Goal: Find specific page/section: Find specific page/section

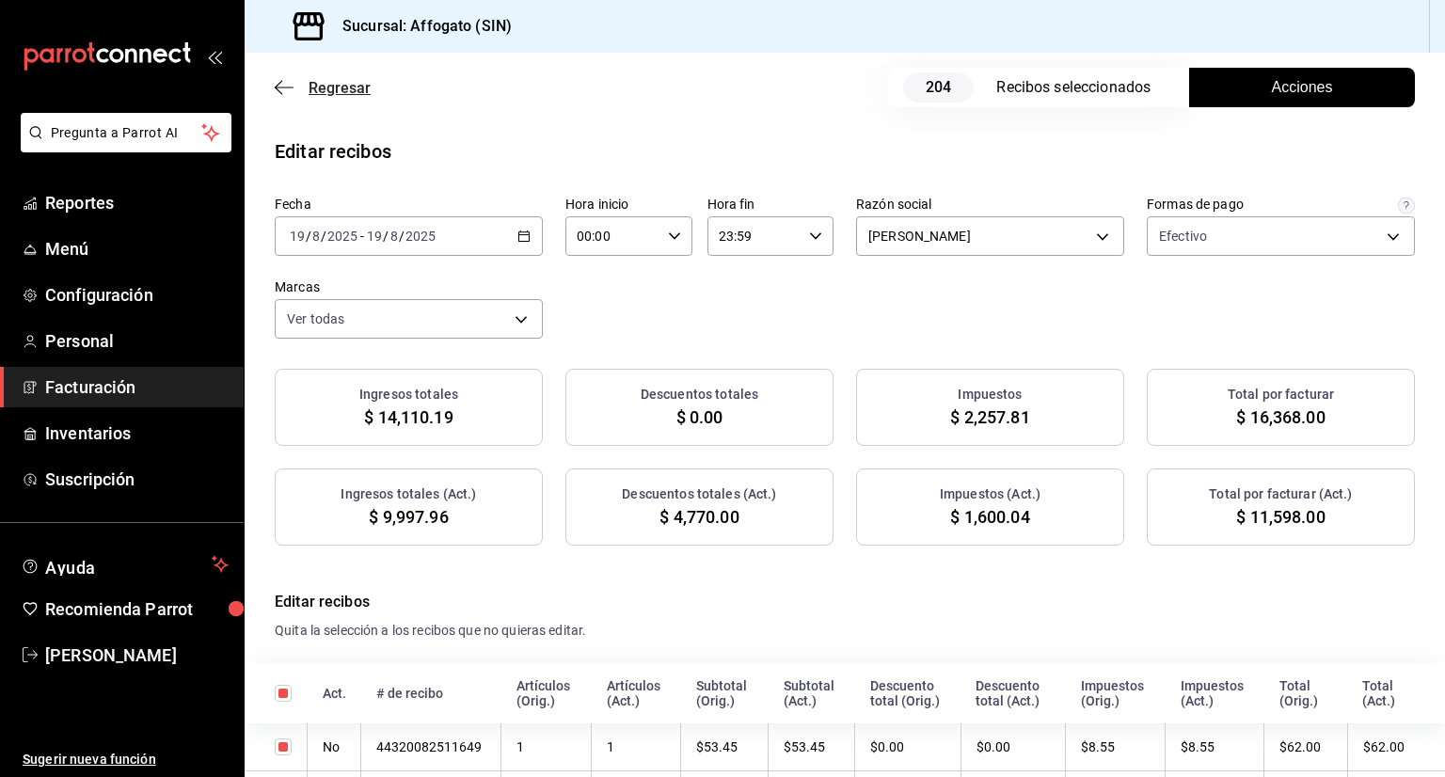
click at [289, 85] on icon "button" at bounding box center [284, 87] width 19 height 17
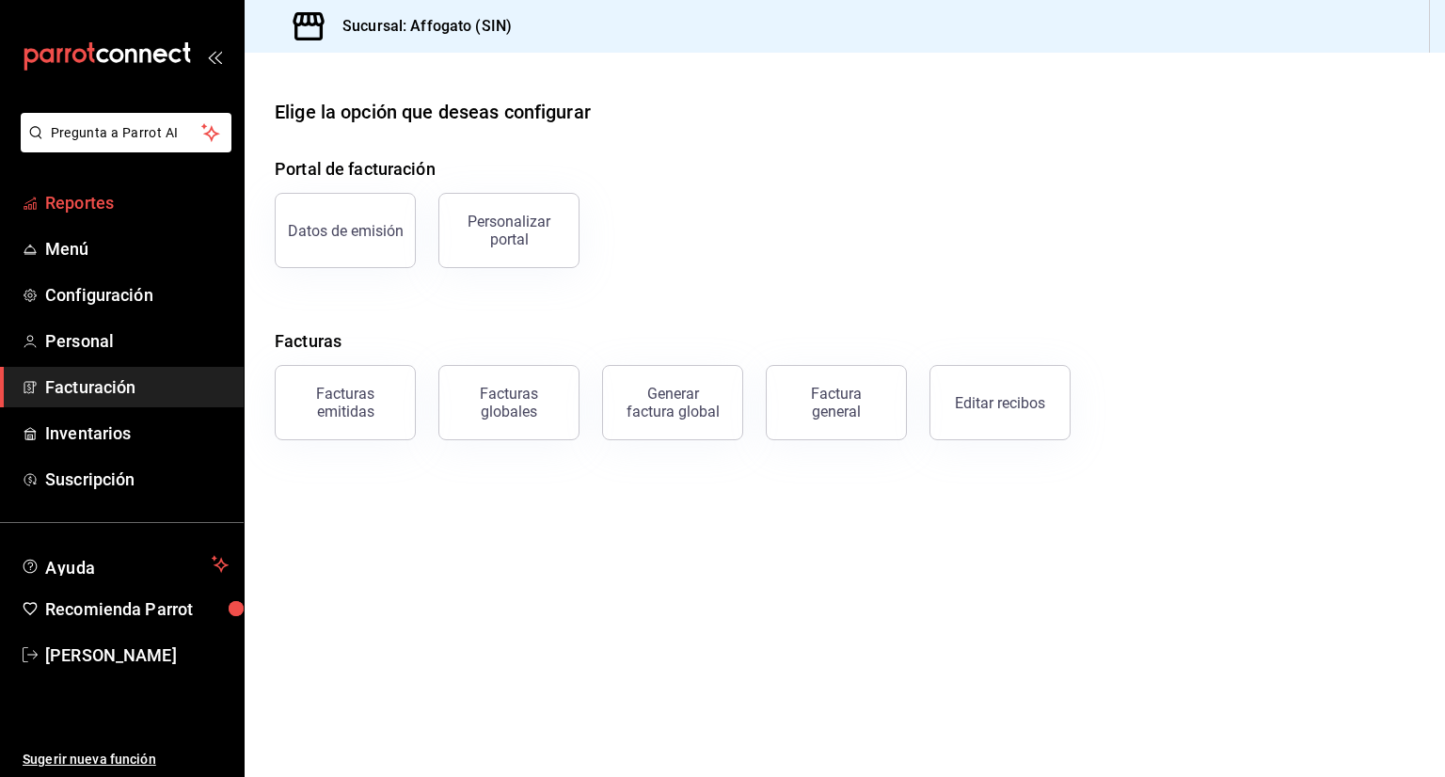
click at [98, 210] on span "Reportes" at bounding box center [136, 202] width 183 height 25
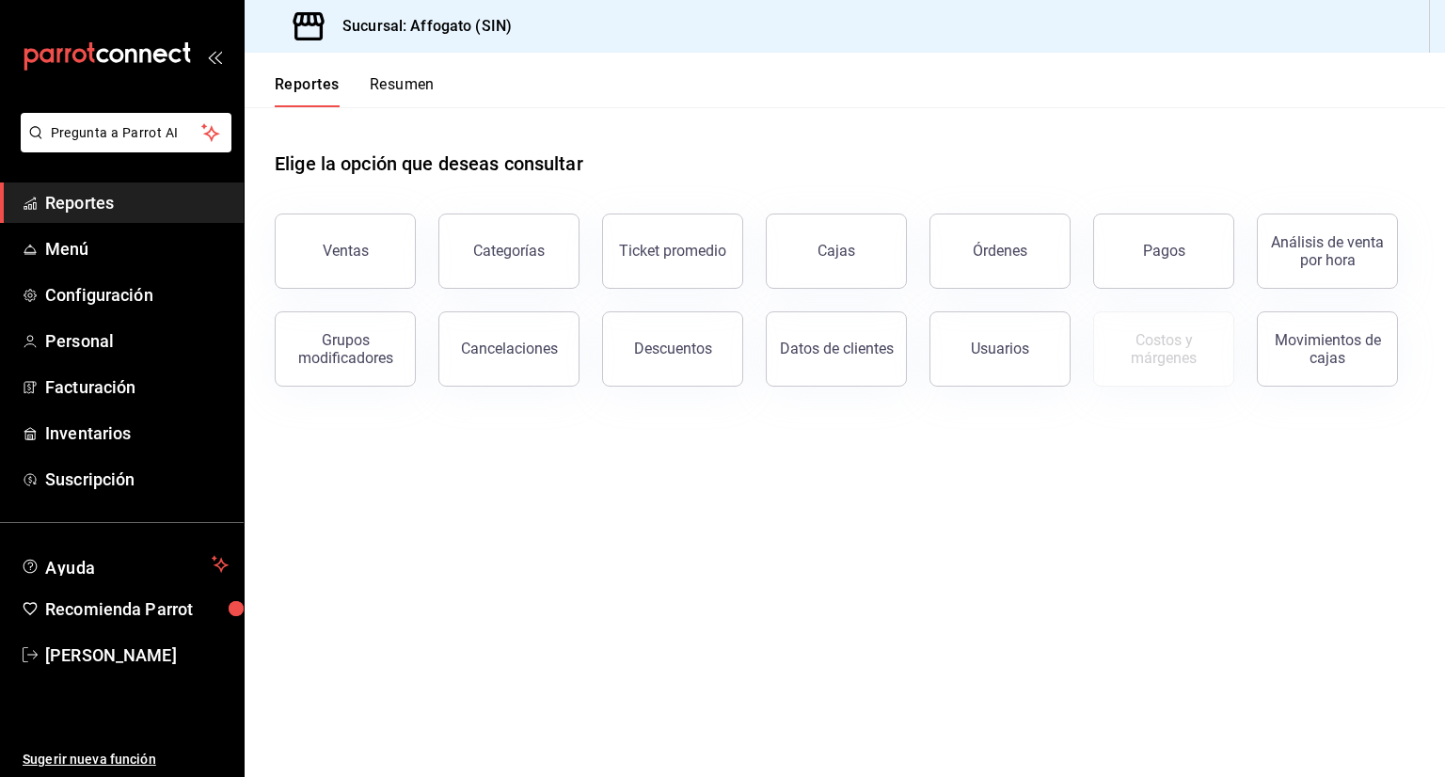
click at [404, 84] on button "Resumen" at bounding box center [402, 91] width 65 height 32
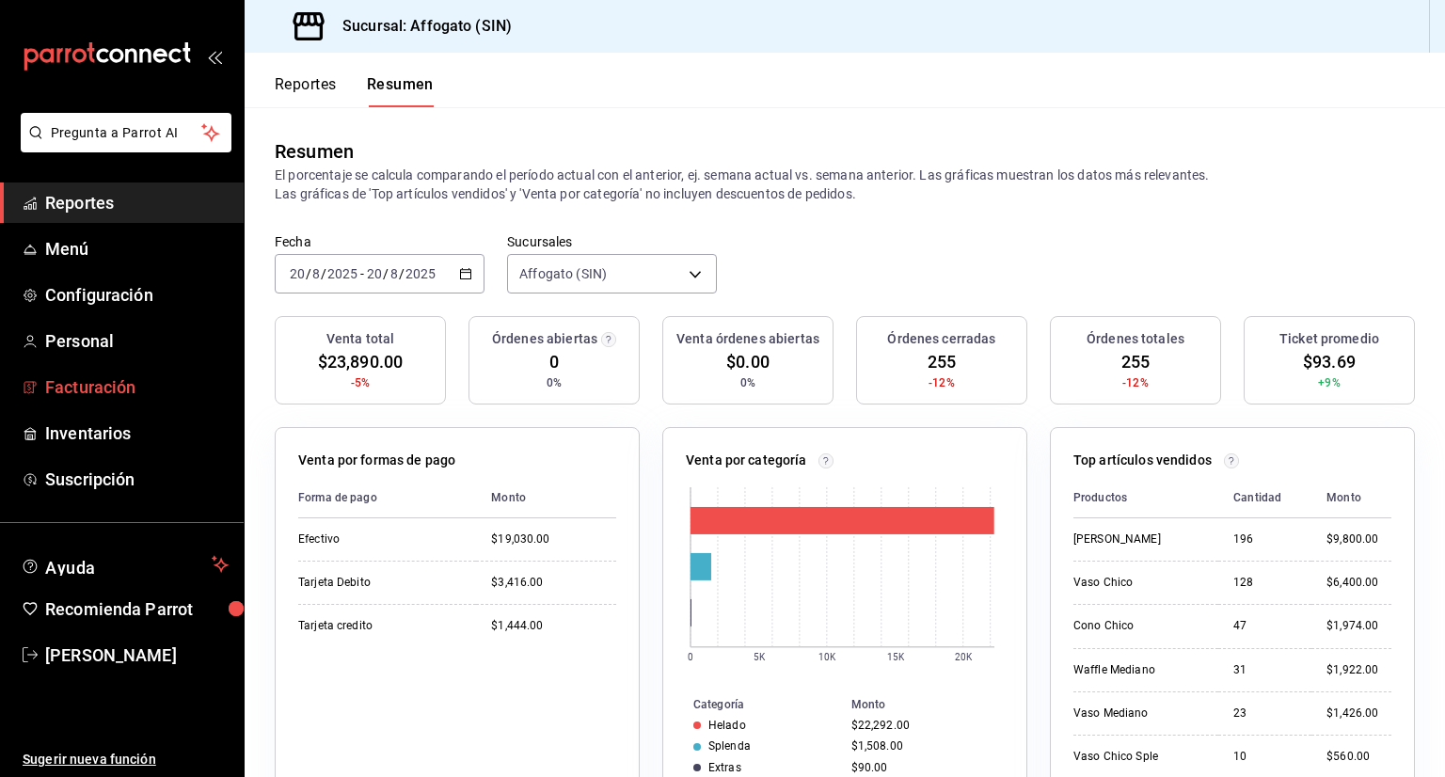
click at [124, 377] on span "Facturación" at bounding box center [136, 386] width 183 height 25
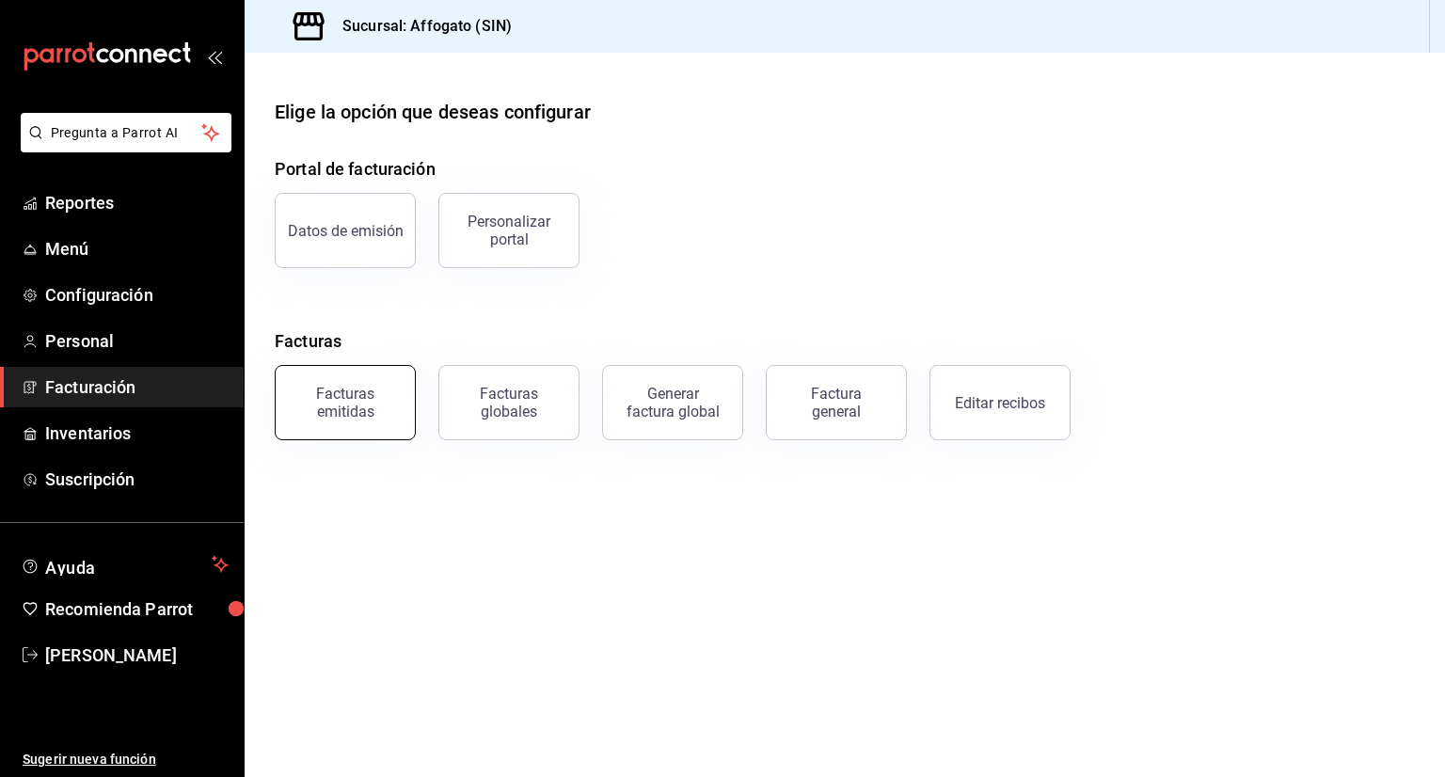
click at [376, 405] on div "Facturas emitidas" at bounding box center [345, 403] width 117 height 36
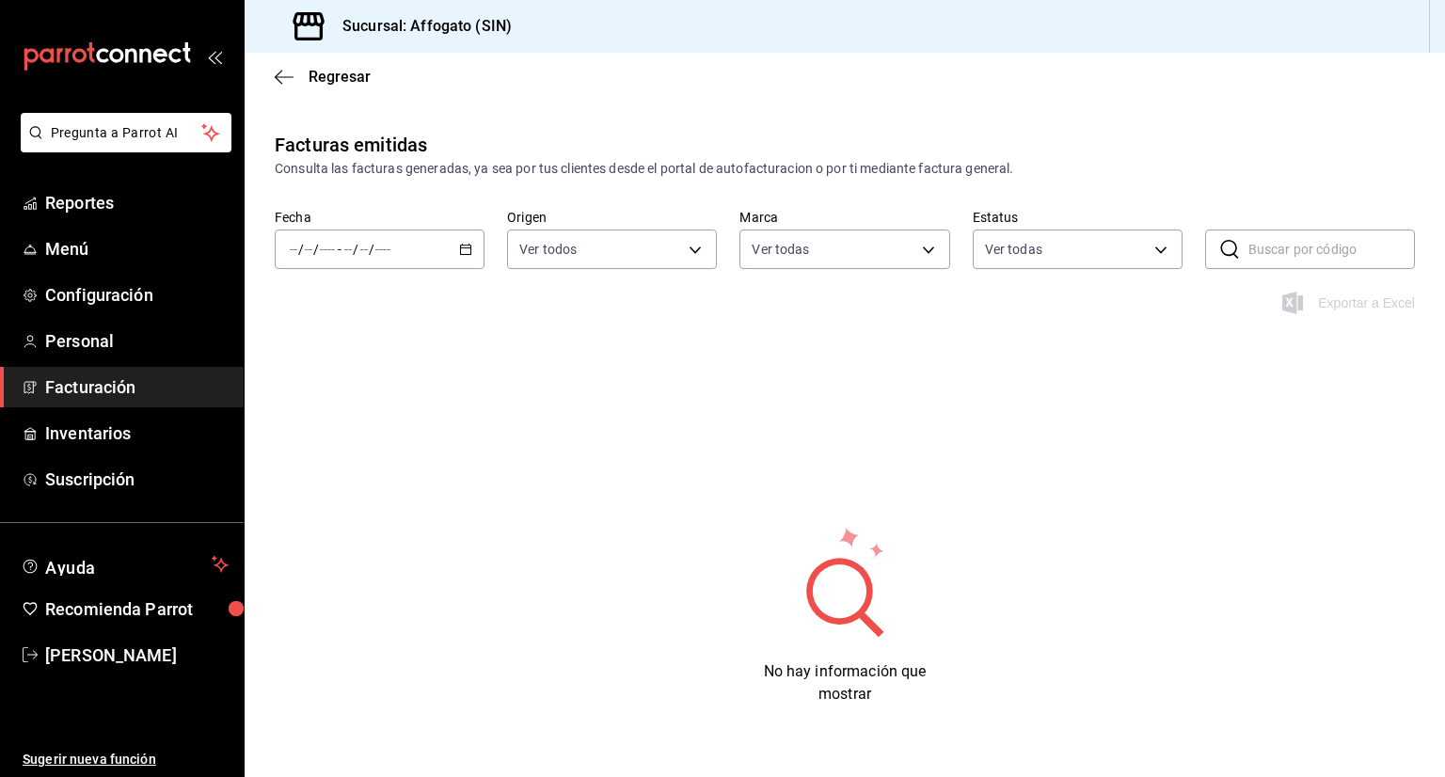
type input "bbc168be-d95f-4a83-8cf4-7438ee6b39ac"
click at [466, 245] on icon "button" at bounding box center [465, 249] width 13 height 13
click at [330, 442] on span "Mes actual" at bounding box center [364, 433] width 146 height 20
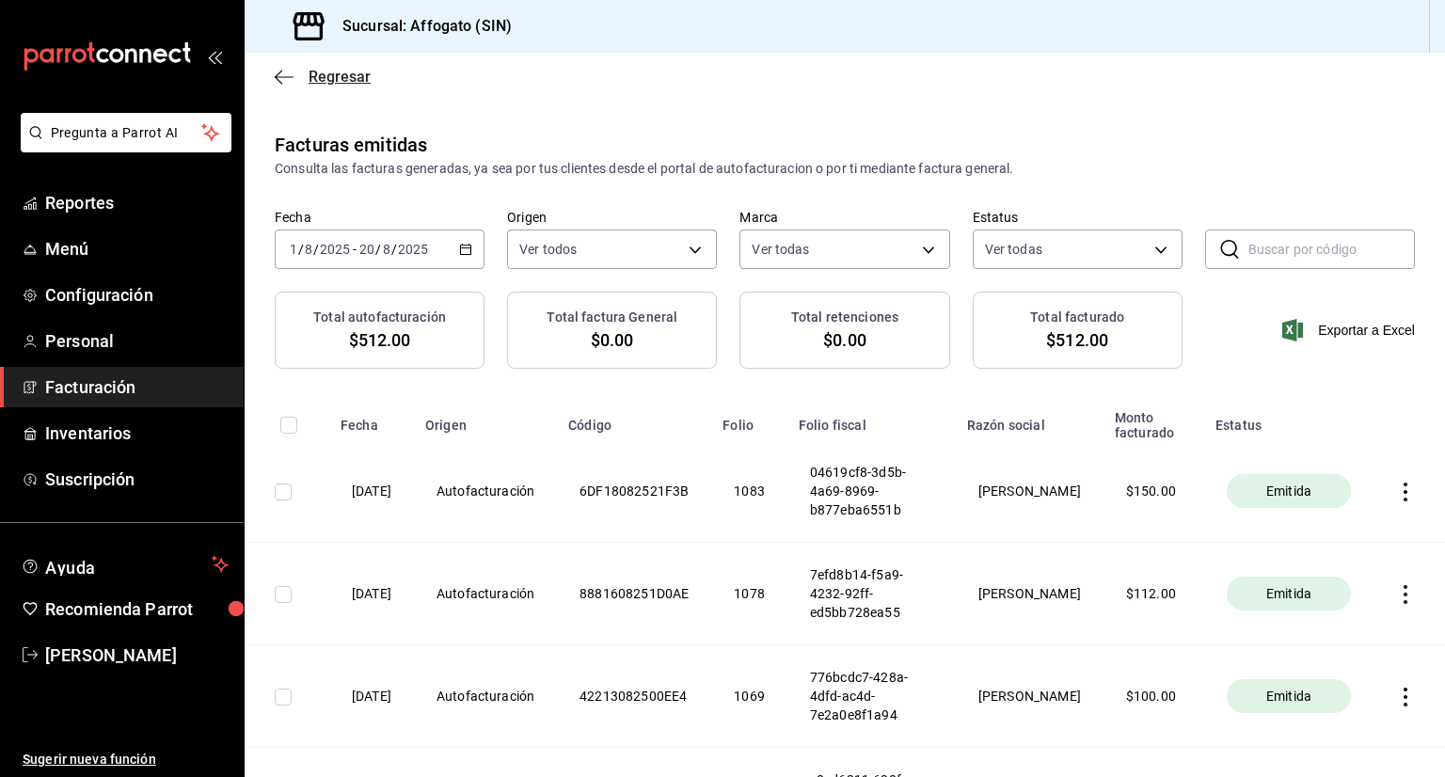
click at [284, 75] on icon "button" at bounding box center [284, 77] width 19 height 17
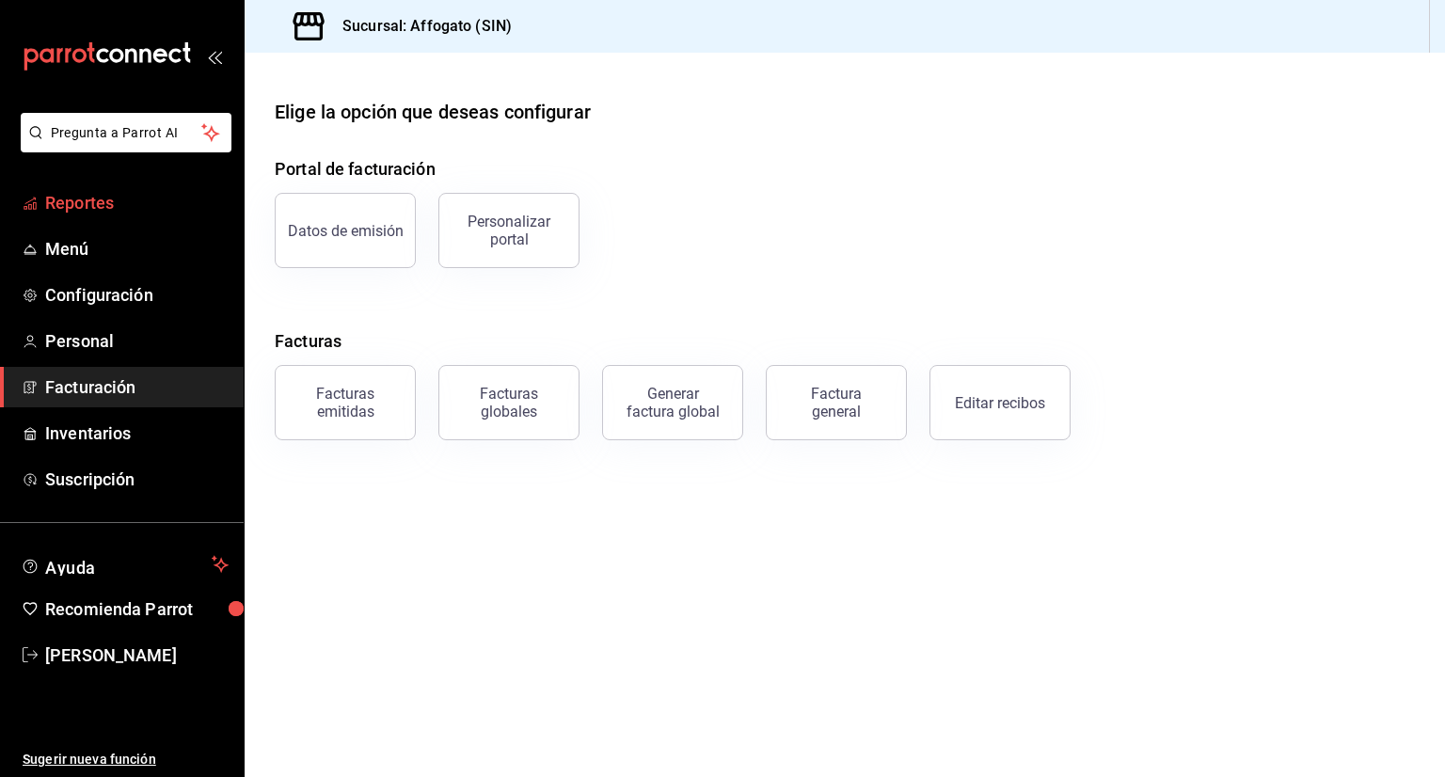
click at [115, 195] on span "Reportes" at bounding box center [136, 202] width 183 height 25
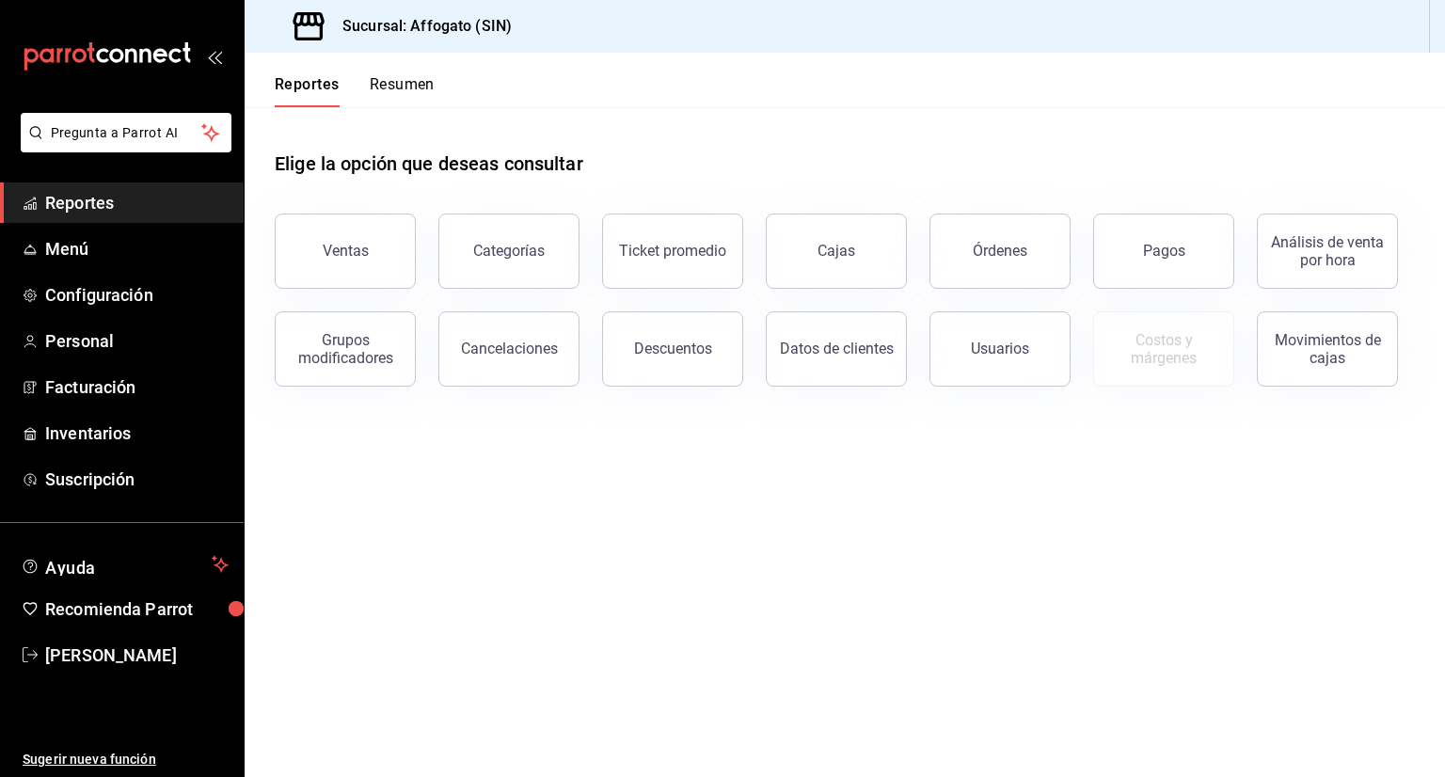
click at [407, 84] on button "Resumen" at bounding box center [402, 91] width 65 height 32
